Goal: Navigation & Orientation: Find specific page/section

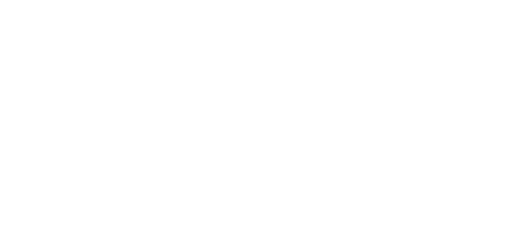
click at [329, 107] on div at bounding box center [256, 126] width 512 height 252
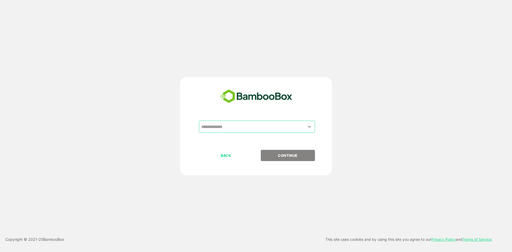
click at [244, 133] on div "​" at bounding box center [256, 135] width 133 height 29
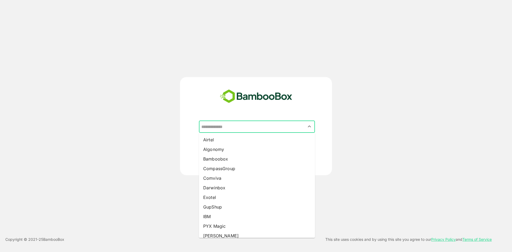
click at [233, 128] on input "text" at bounding box center [257, 127] width 114 height 10
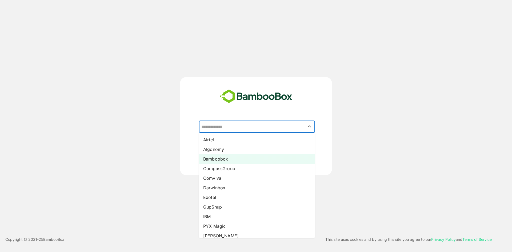
click at [224, 159] on li "Bamboobox" at bounding box center [257, 159] width 116 height 10
type input "*********"
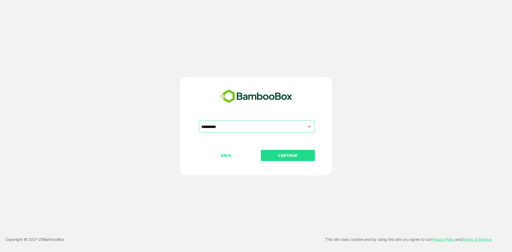
click at [295, 158] on p "CONTINUE" at bounding box center [287, 156] width 53 height 6
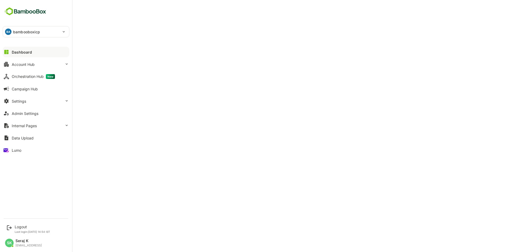
click at [26, 53] on div "Dashboard" at bounding box center [22, 52] width 20 height 5
click at [37, 113] on div "Admin Settings" at bounding box center [25, 113] width 27 height 5
click at [21, 225] on div "Logout" at bounding box center [32, 227] width 35 height 5
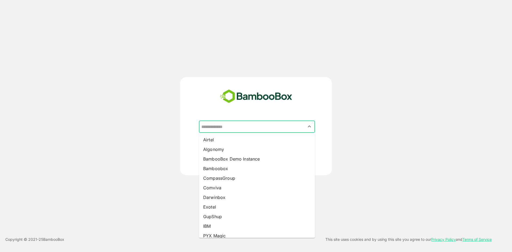
click at [226, 127] on input "text" at bounding box center [257, 127] width 114 height 10
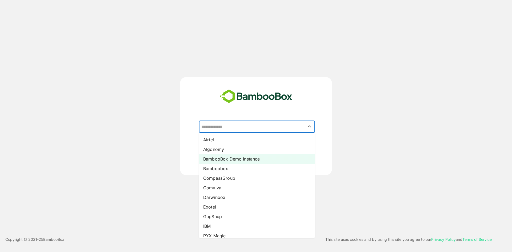
click at [227, 159] on li "BambooBox Demo Instance" at bounding box center [257, 159] width 116 height 10
type input "**********"
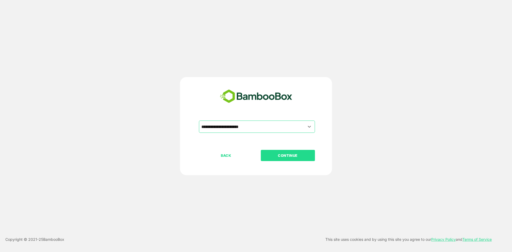
click at [298, 152] on button "CONTINUE" at bounding box center [288, 155] width 54 height 11
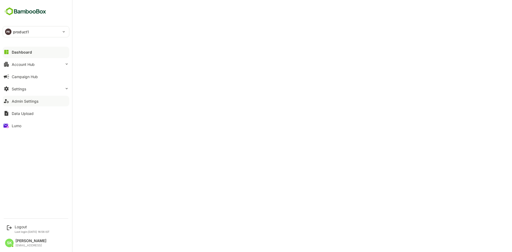
click at [18, 100] on div "Admin Settings" at bounding box center [25, 101] width 27 height 5
click at [15, 226] on div "Logout" at bounding box center [32, 227] width 35 height 5
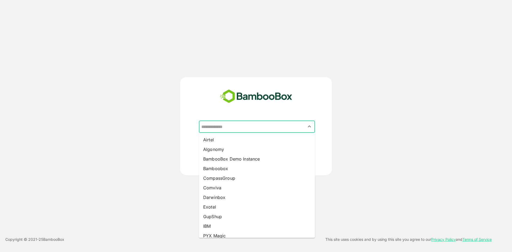
click at [227, 125] on input "text" at bounding box center [257, 127] width 114 height 10
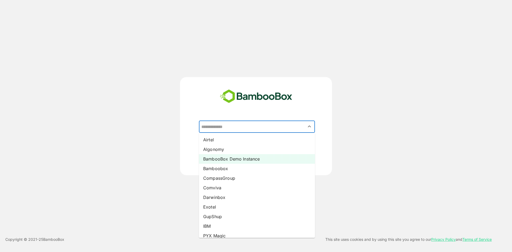
click at [240, 160] on li "BambooBox Demo Instance" at bounding box center [257, 159] width 116 height 10
type input "**********"
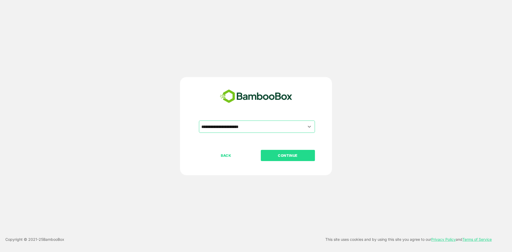
click at [298, 152] on button "CONTINUE" at bounding box center [288, 155] width 54 height 11
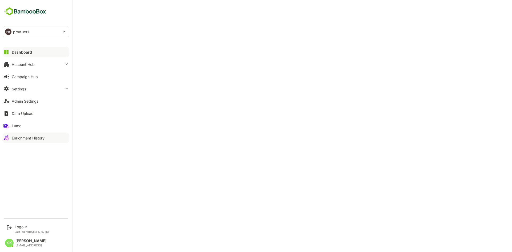
click at [19, 139] on div "Enrichment History" at bounding box center [28, 138] width 33 height 5
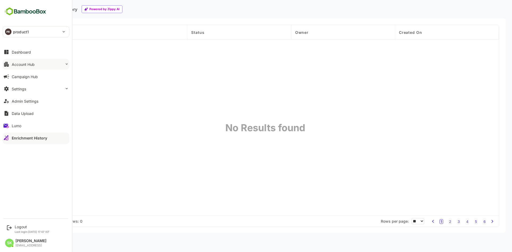
click at [36, 68] on button "Account Hub" at bounding box center [36, 64] width 67 height 11
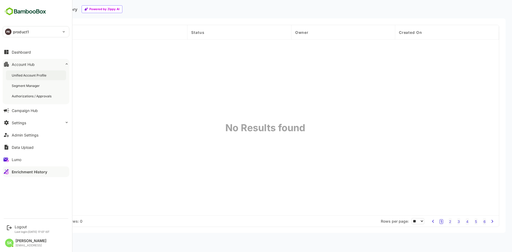
click at [28, 77] on div "Unified Account Profile" at bounding box center [30, 75] width 36 height 5
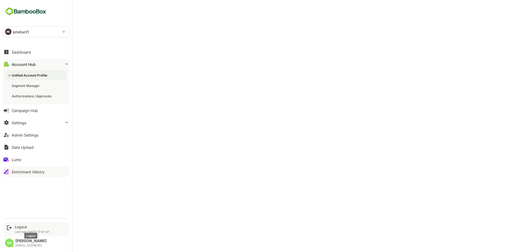
click at [20, 228] on div "Logout" at bounding box center [32, 227] width 35 height 5
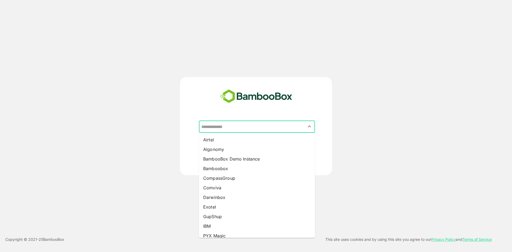
click at [234, 126] on input "text" at bounding box center [257, 127] width 114 height 10
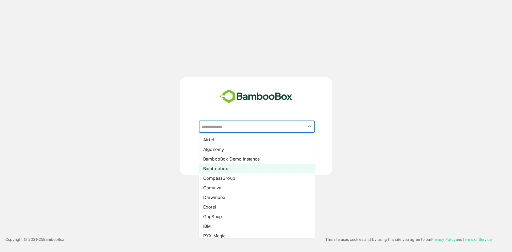
click at [234, 167] on li "Bamboobox" at bounding box center [257, 169] width 116 height 10
type input "*********"
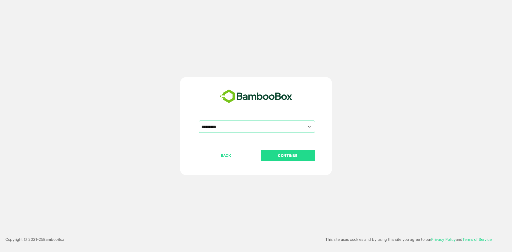
click at [288, 156] on p "CONTINUE" at bounding box center [287, 156] width 53 height 6
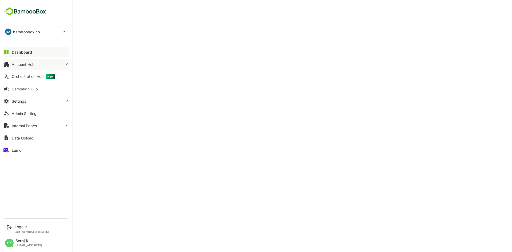
click at [22, 62] on div "Account Hub" at bounding box center [23, 64] width 23 height 5
